Goal: Task Accomplishment & Management: Manage account settings

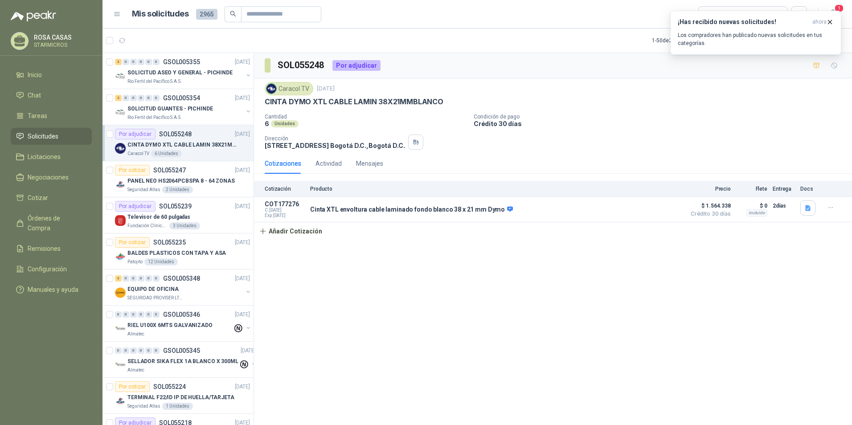
click at [810, 98] on div "CINTA DYMO XTL CABLE LAMIN 38X21MMBLANCO" at bounding box center [553, 101] width 577 height 9
click at [832, 21] on icon "button" at bounding box center [831, 22] width 4 height 4
click at [833, 15] on icon "button" at bounding box center [833, 13] width 11 height 11
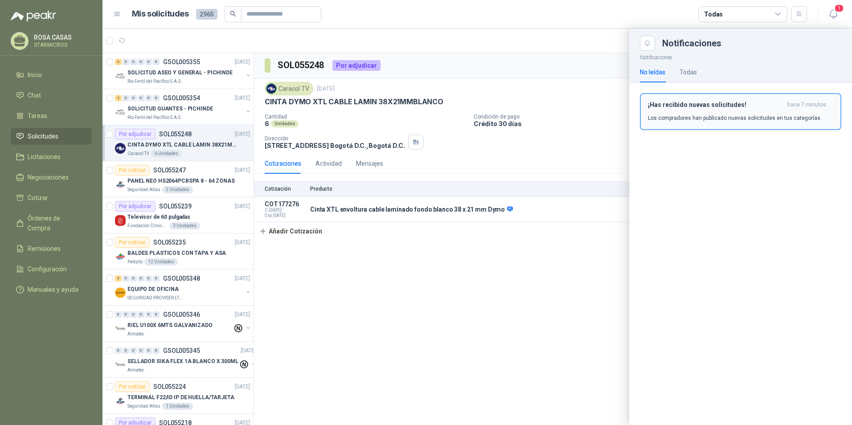
click at [678, 108] on h3 "¡Has recibido nuevas solicitudes!" at bounding box center [716, 105] width 136 height 8
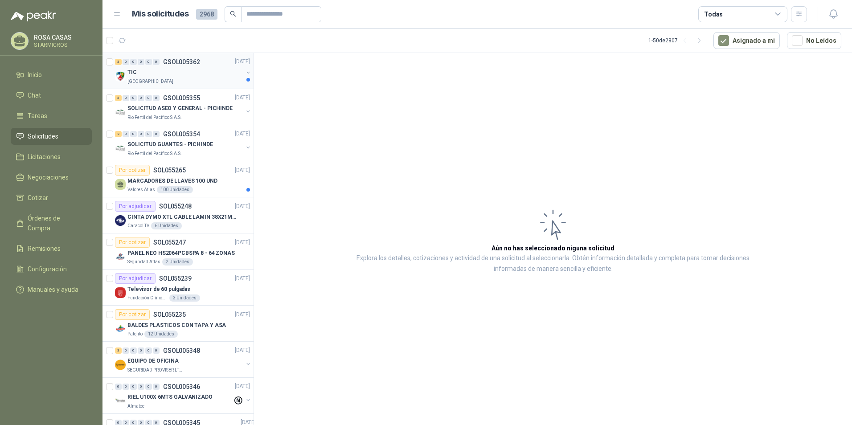
click at [179, 78] on div "TIC" at bounding box center [184, 72] width 115 height 11
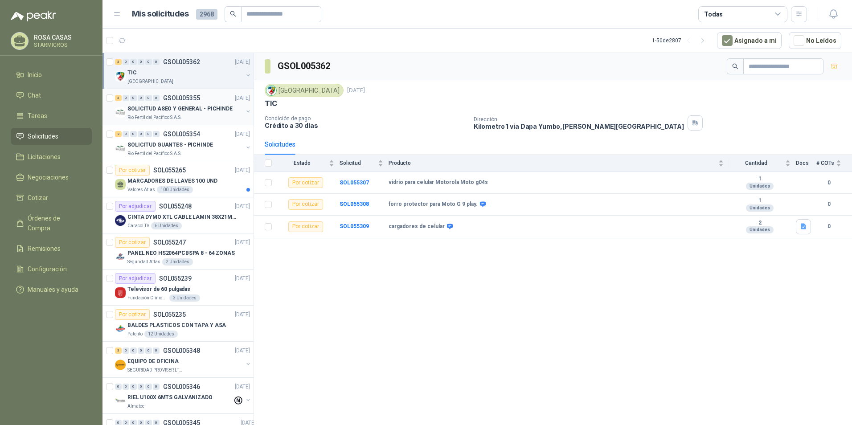
click at [184, 106] on p "SOLICITUD ASEO Y GENERAL - PICHINDE" at bounding box center [179, 109] width 105 height 8
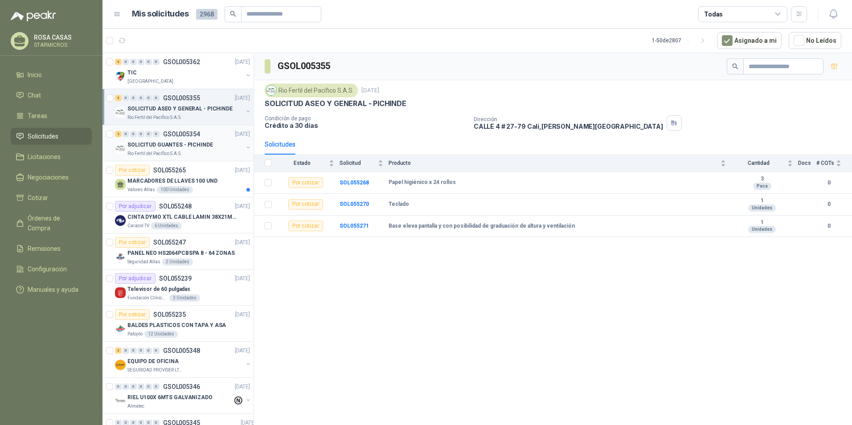
click at [201, 140] on div "SOLICITUD GUANTES - PICHINDE" at bounding box center [184, 145] width 115 height 11
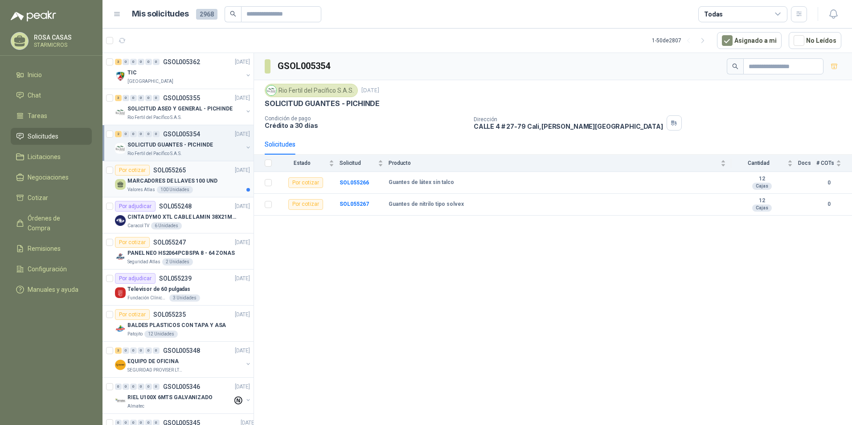
click at [176, 184] on p "MARCADORES DE LLAVES 100 UND" at bounding box center [172, 181] width 90 height 8
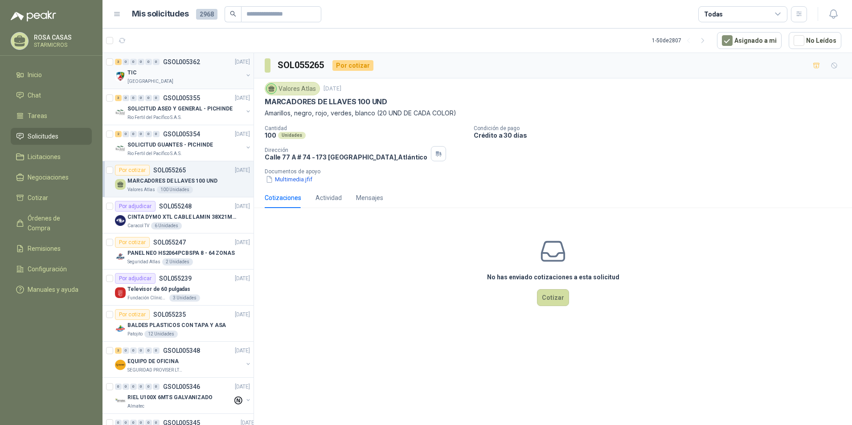
click at [170, 79] on div "[GEOGRAPHIC_DATA]" at bounding box center [184, 81] width 115 height 7
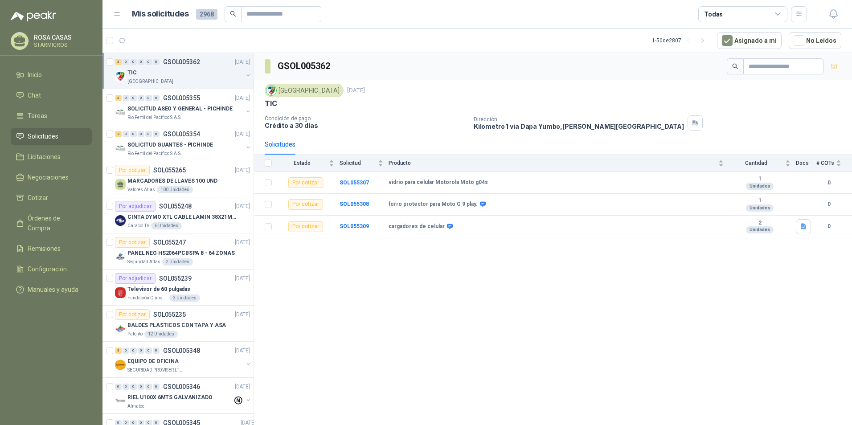
click at [660, 320] on div "GSOL005362 Colegio Jefferson 10 sept, 2025 TIC Condición de pago Crédito a 30 d…" at bounding box center [553, 240] width 598 height 375
